Goal: Entertainment & Leisure: Browse casually

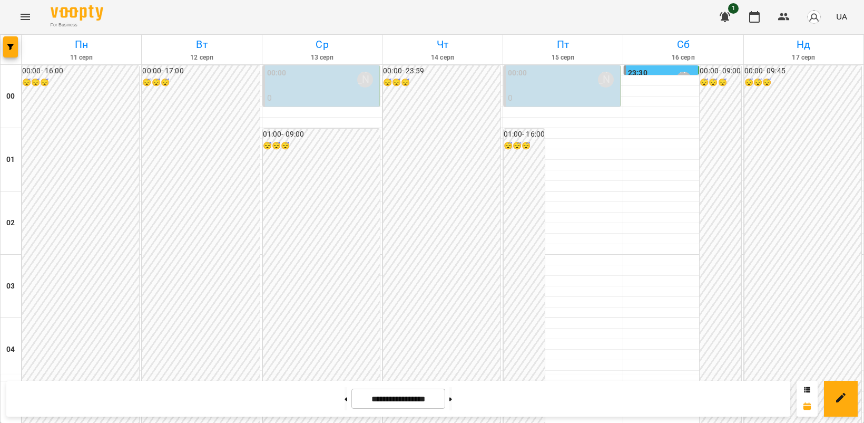
scroll to position [1207, 0]
click at [452, 399] on button at bounding box center [451, 398] width 3 height 23
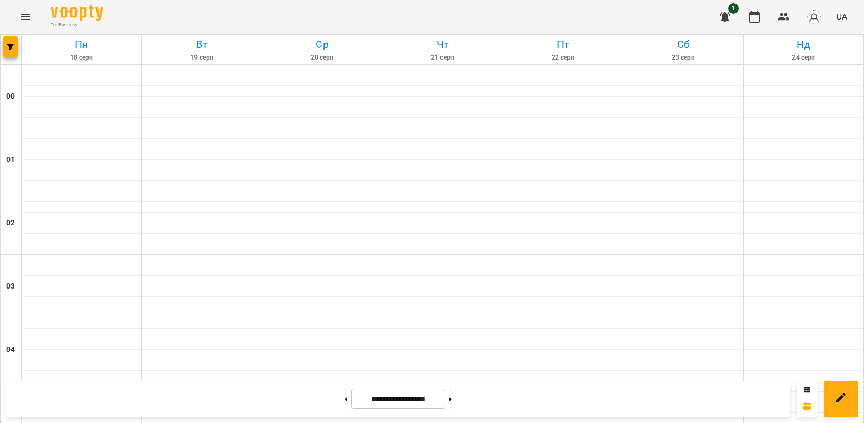
type input "**********"
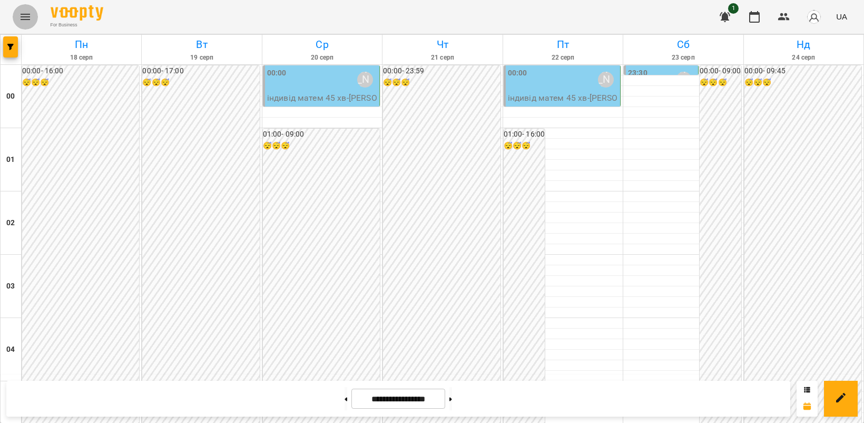
click at [22, 16] on icon "Menu" at bounding box center [25, 17] width 9 height 6
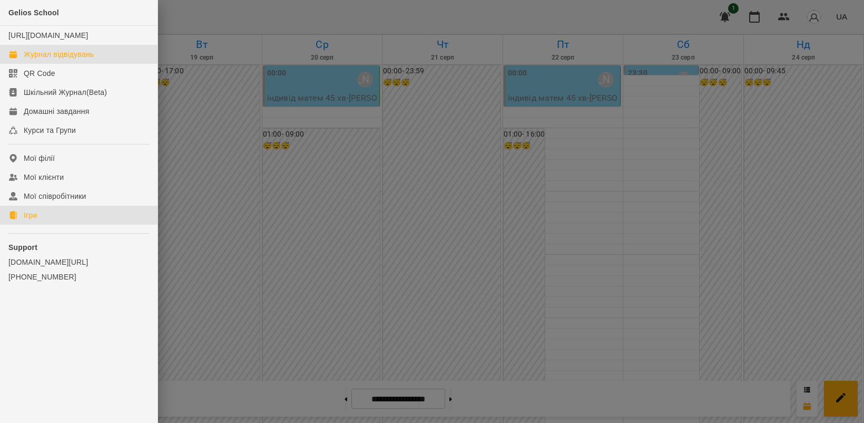
click at [38, 225] on link "Ігри" at bounding box center [79, 215] width 158 height 19
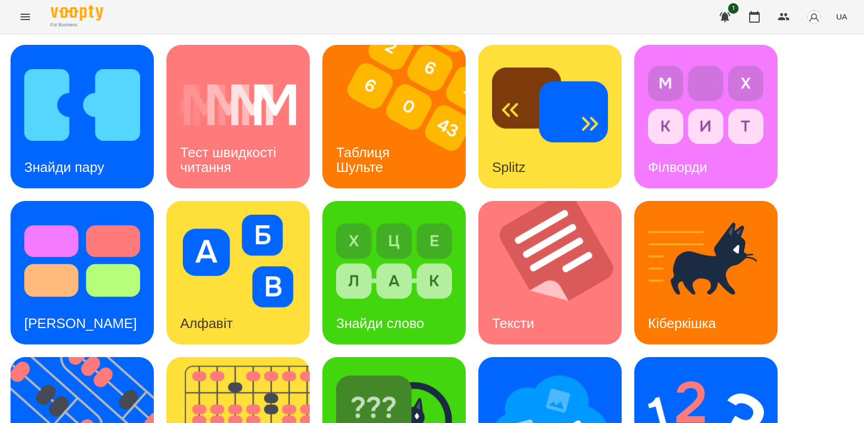
scroll to position [243, 0]
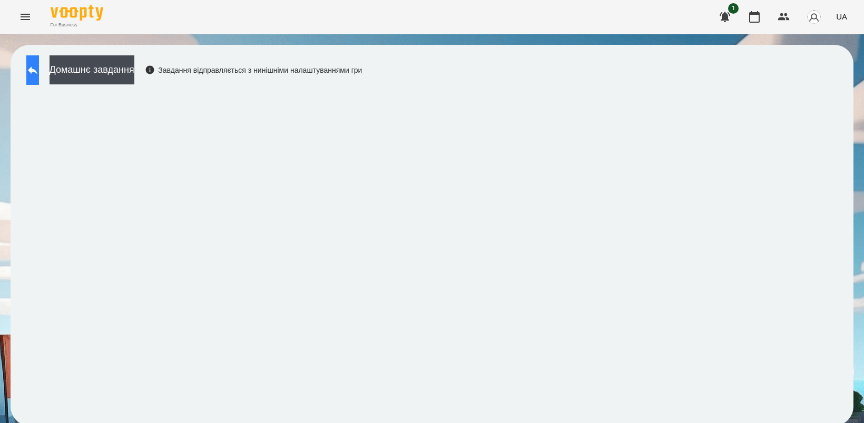
click at [31, 67] on button at bounding box center [32, 70] width 13 height 30
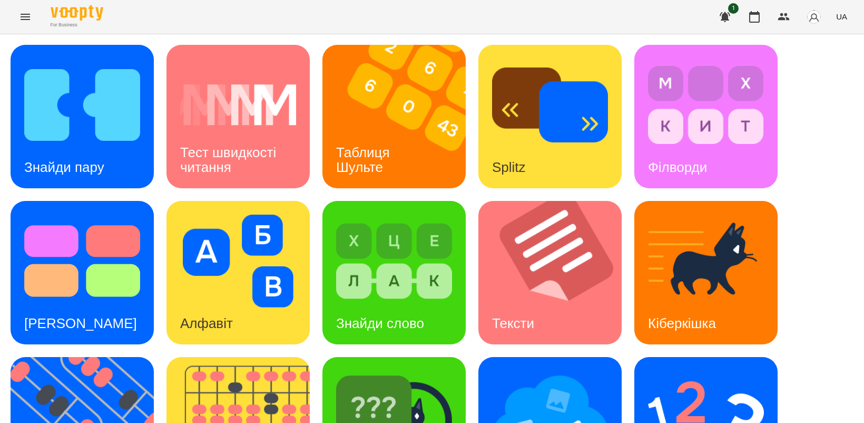
scroll to position [132, 0]
click at [99, 357] on img at bounding box center [89, 428] width 157 height 143
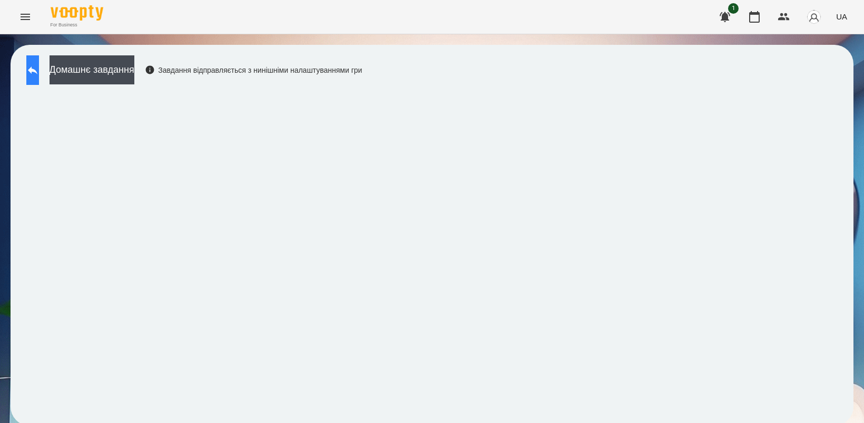
click at [39, 78] on button at bounding box center [32, 70] width 13 height 30
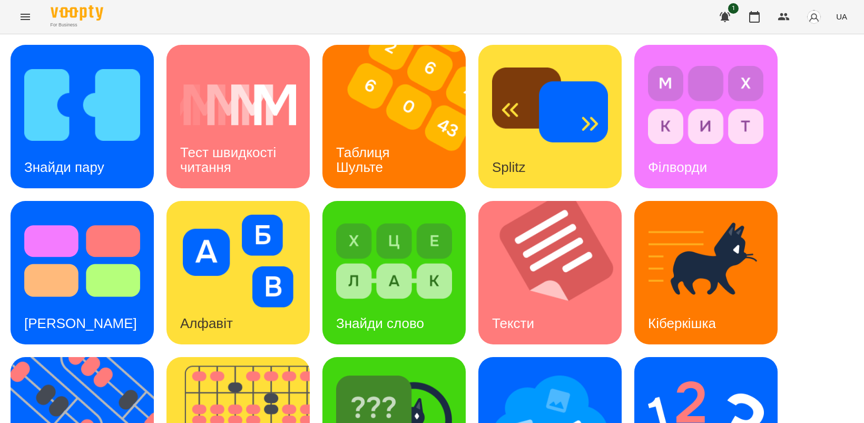
scroll to position [66, 0]
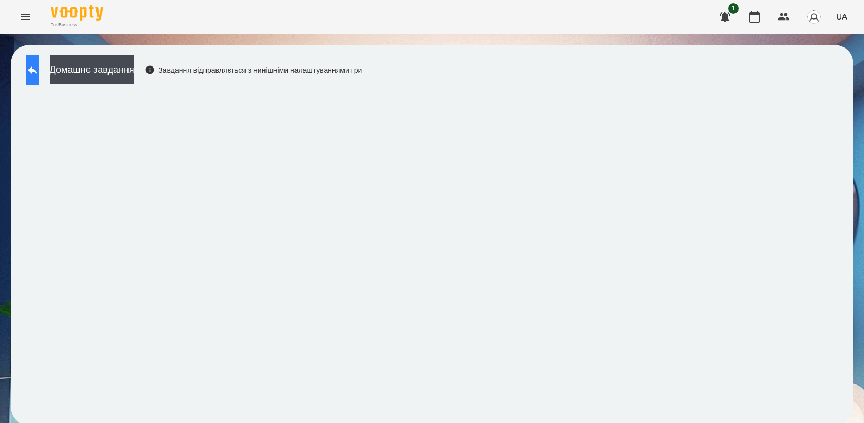
click at [39, 72] on icon at bounding box center [32, 70] width 13 height 13
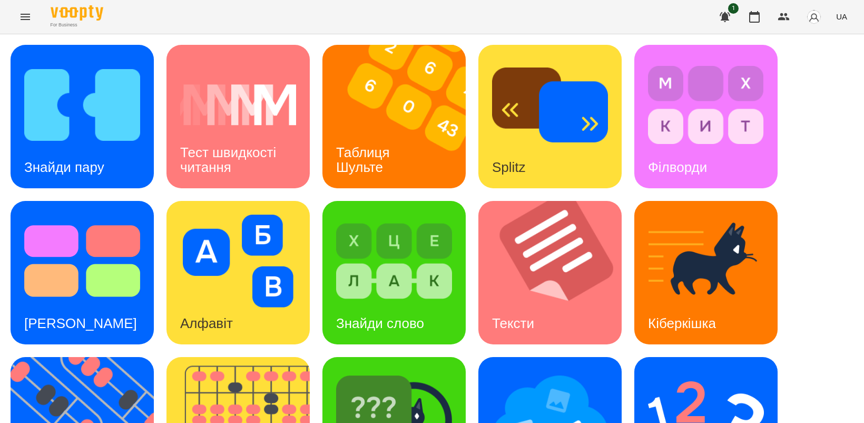
scroll to position [243, 0]
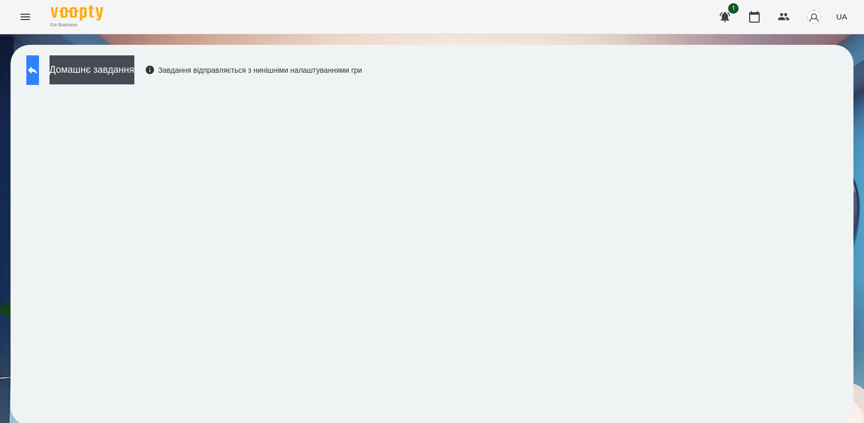
click at [37, 70] on icon at bounding box center [32, 70] width 9 height 8
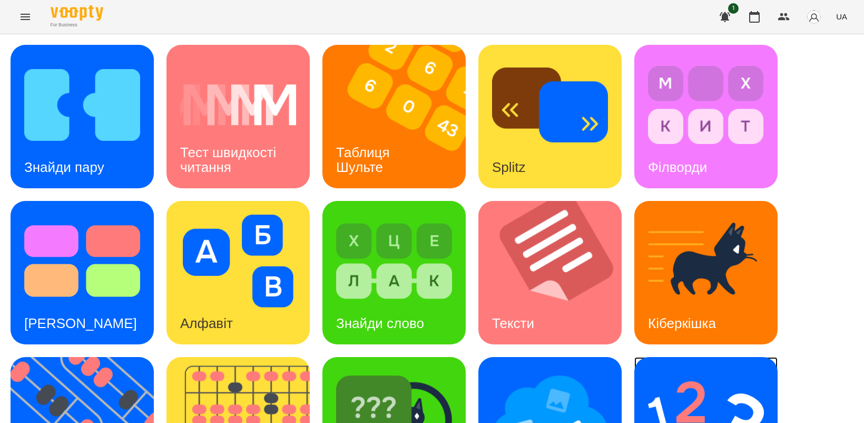
click at [713, 383] on img at bounding box center [706, 416] width 116 height 93
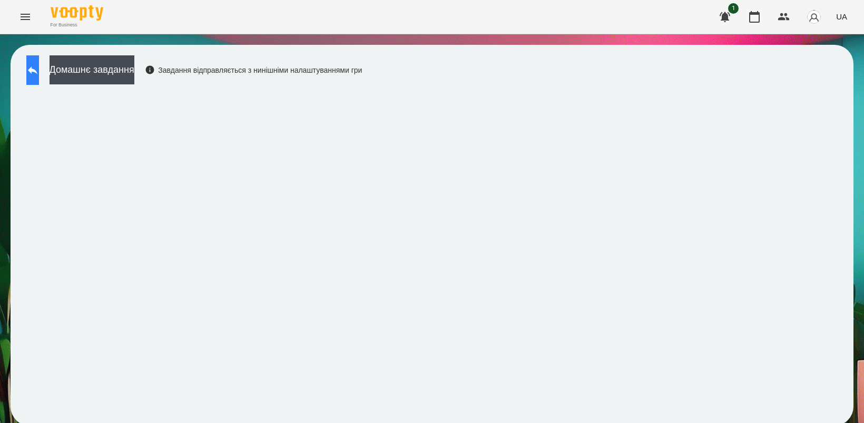
click at [39, 67] on icon at bounding box center [32, 70] width 13 height 13
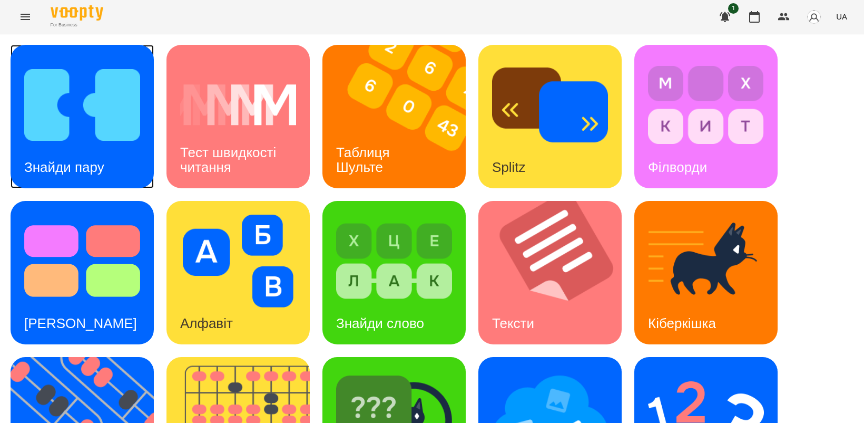
click at [78, 113] on img at bounding box center [82, 104] width 116 height 93
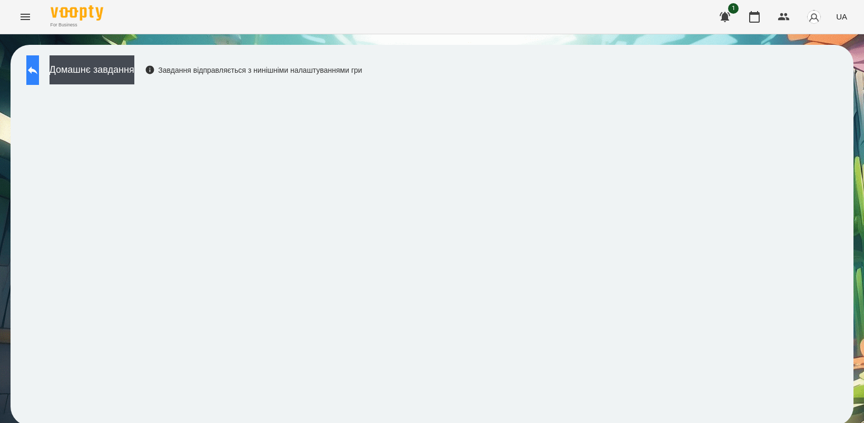
click at [37, 70] on icon at bounding box center [32, 70] width 9 height 8
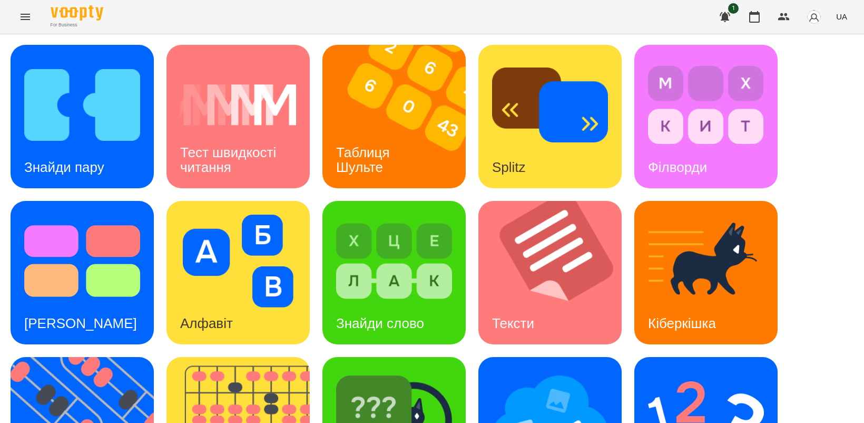
scroll to position [198, 0]
click at [538, 370] on img at bounding box center [550, 416] width 116 height 93
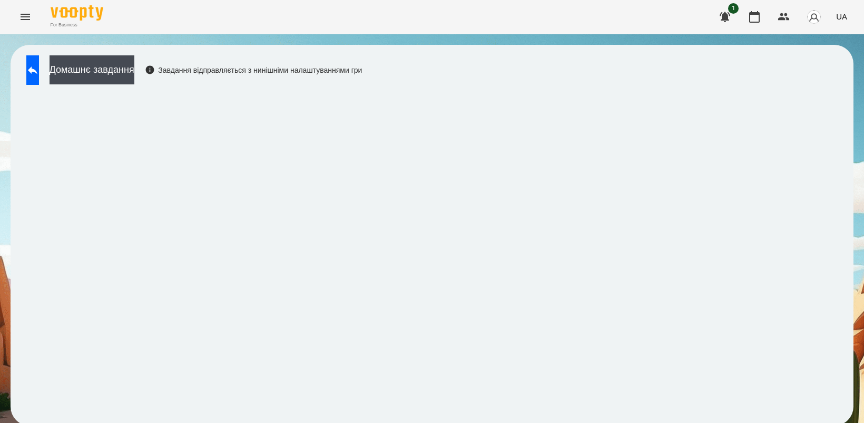
scroll to position [3, 0]
click at [39, 64] on icon at bounding box center [32, 70] width 13 height 13
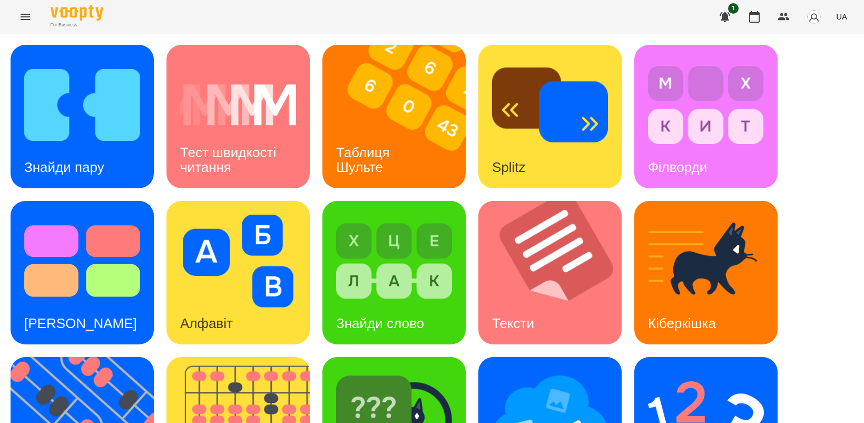
scroll to position [243, 0]
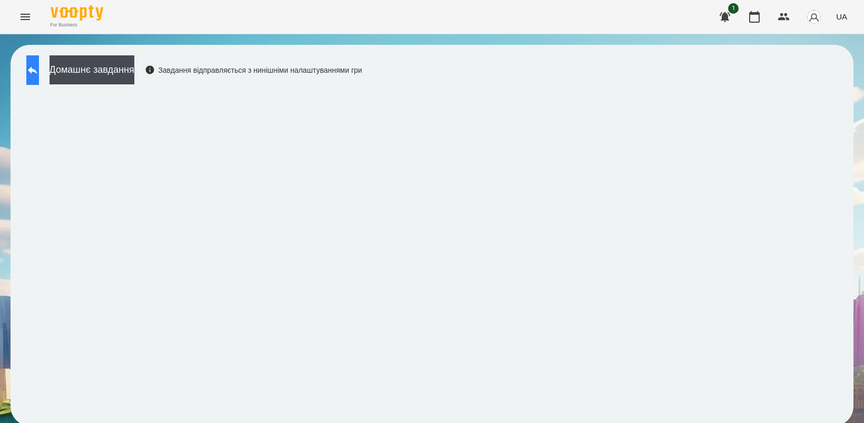
click at [36, 70] on button at bounding box center [32, 70] width 13 height 30
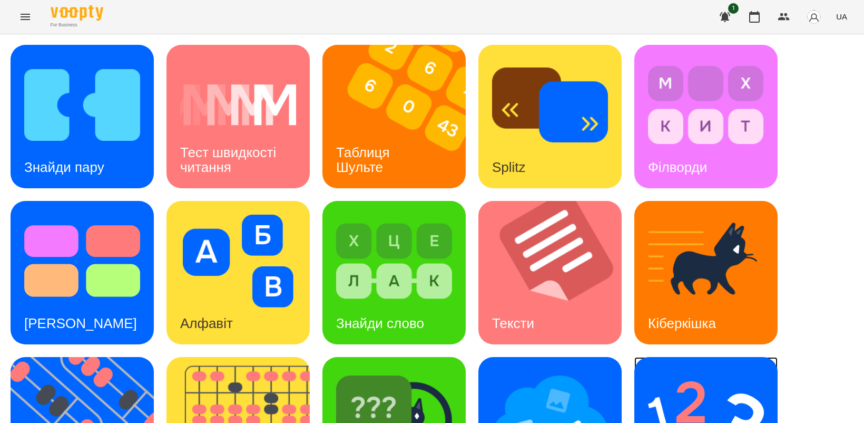
click at [696, 390] on img at bounding box center [706, 416] width 116 height 93
